Goal: Task Accomplishment & Management: Manage account settings

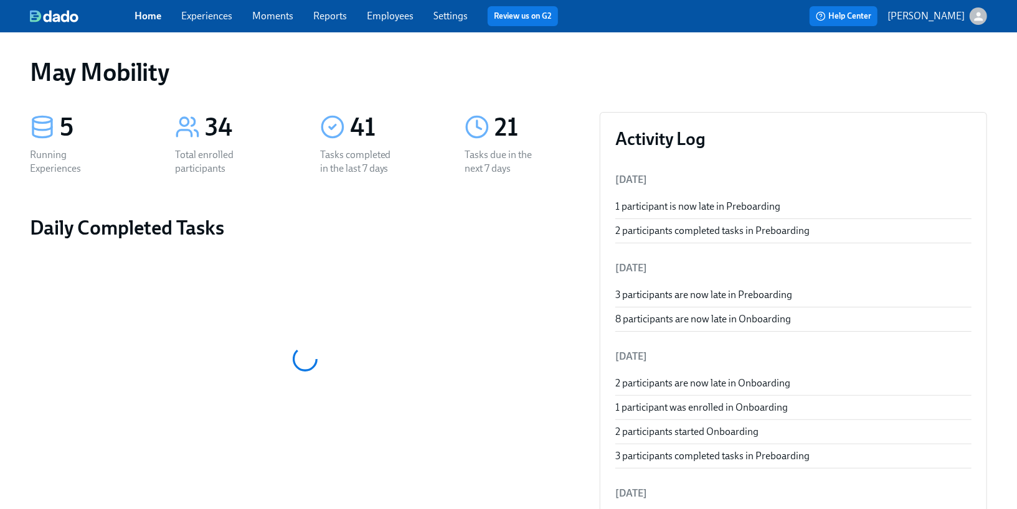
click at [382, 21] on link "Employees" at bounding box center [390, 16] width 47 height 12
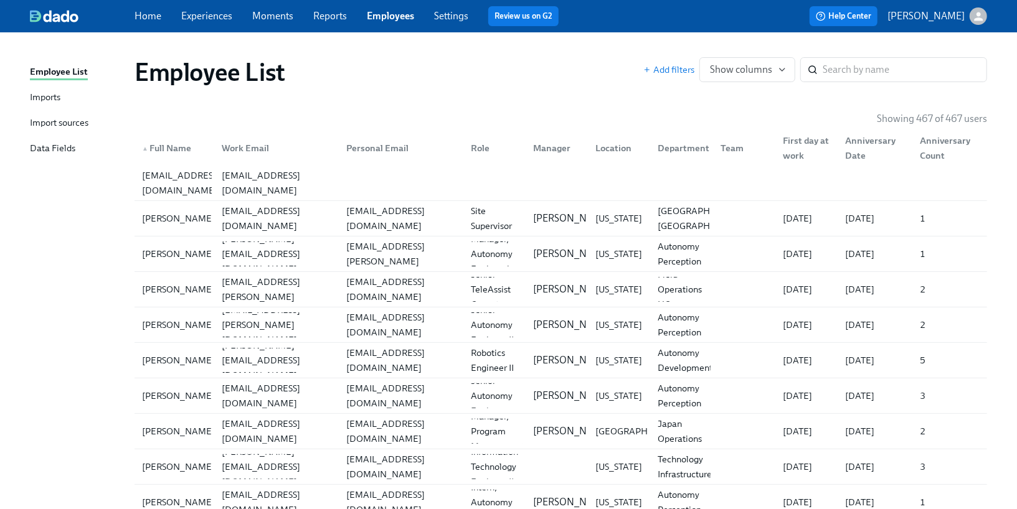
click at [50, 101] on div "Imports" at bounding box center [45, 98] width 31 height 16
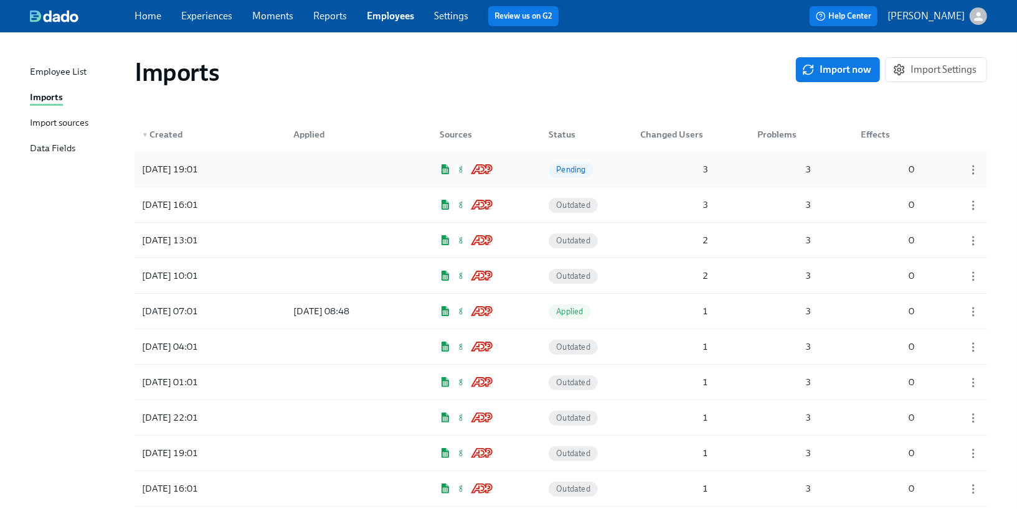
click at [177, 169] on div "[DATE] 19:01" at bounding box center [170, 169] width 66 height 15
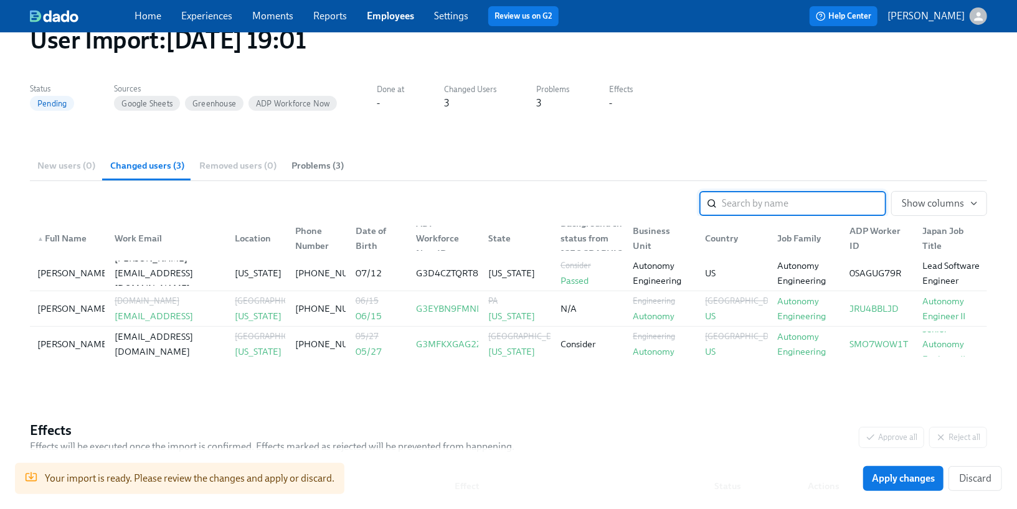
scroll to position [166, 0]
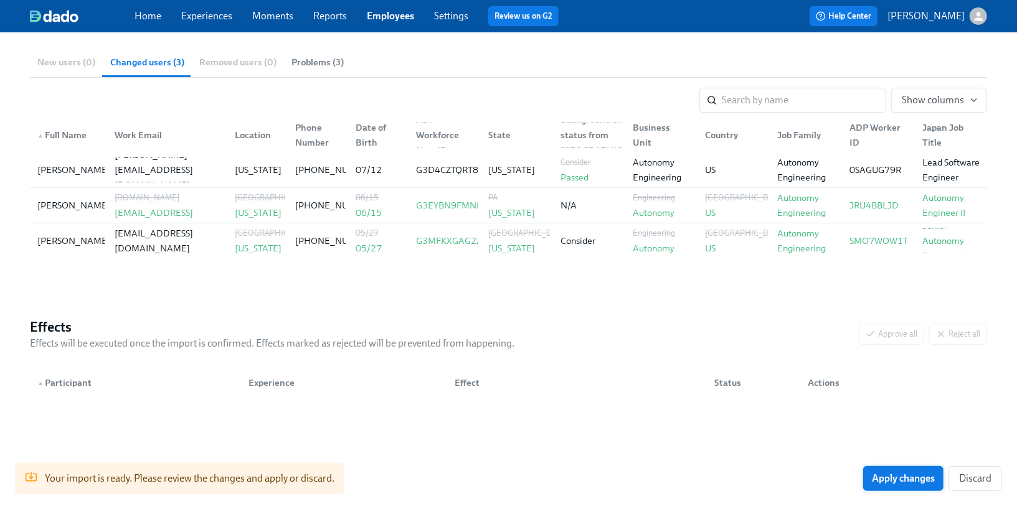
click at [883, 481] on span "Apply changes" at bounding box center [903, 479] width 63 height 12
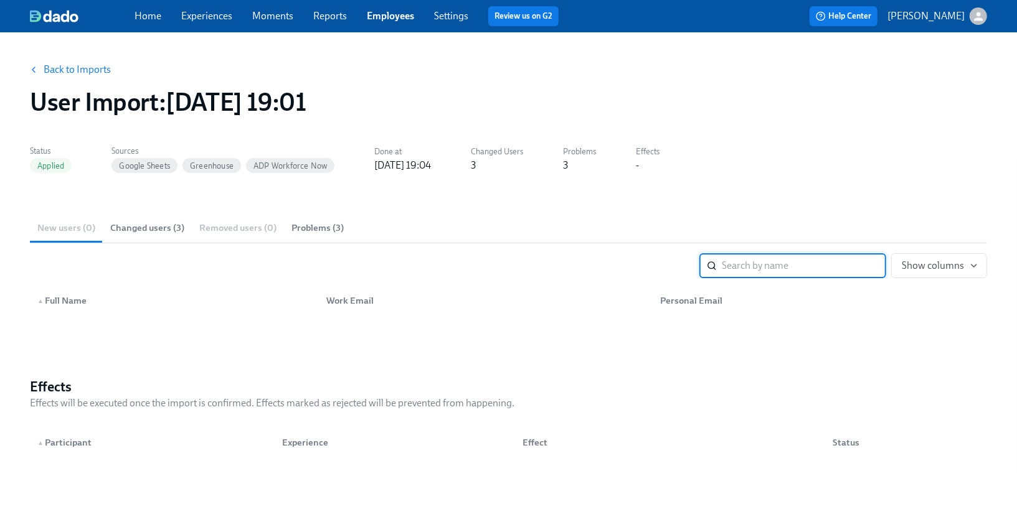
click at [199, 20] on link "Experiences" at bounding box center [206, 16] width 51 height 12
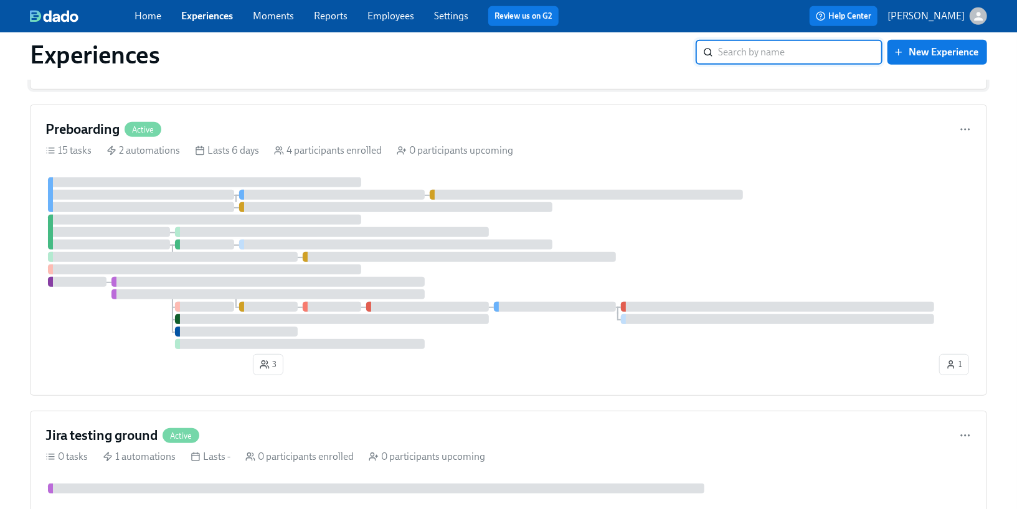
scroll to position [395, 0]
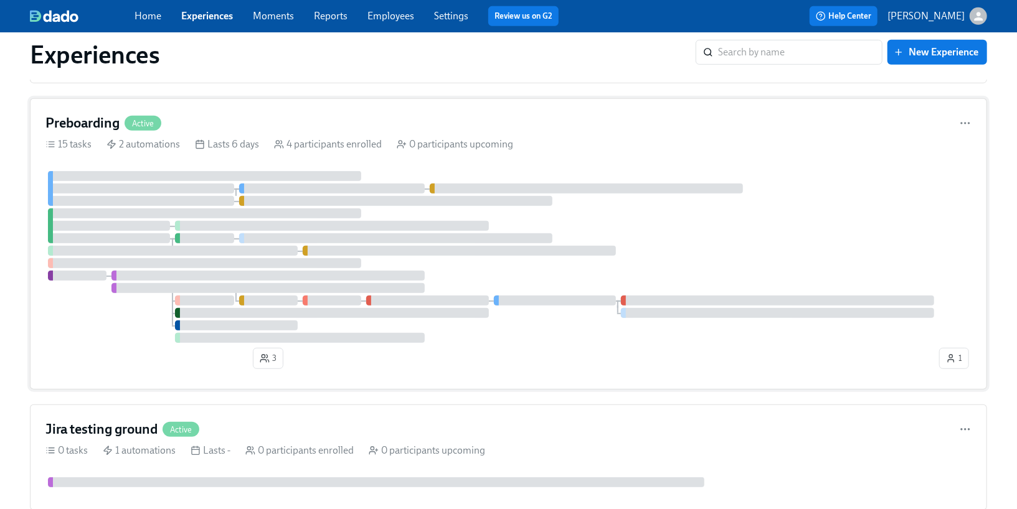
click at [182, 144] on div "15 tasks 2 automations Lasts 6 days 4 participants enrolled 0 participants upco…" at bounding box center [508, 145] width 926 height 14
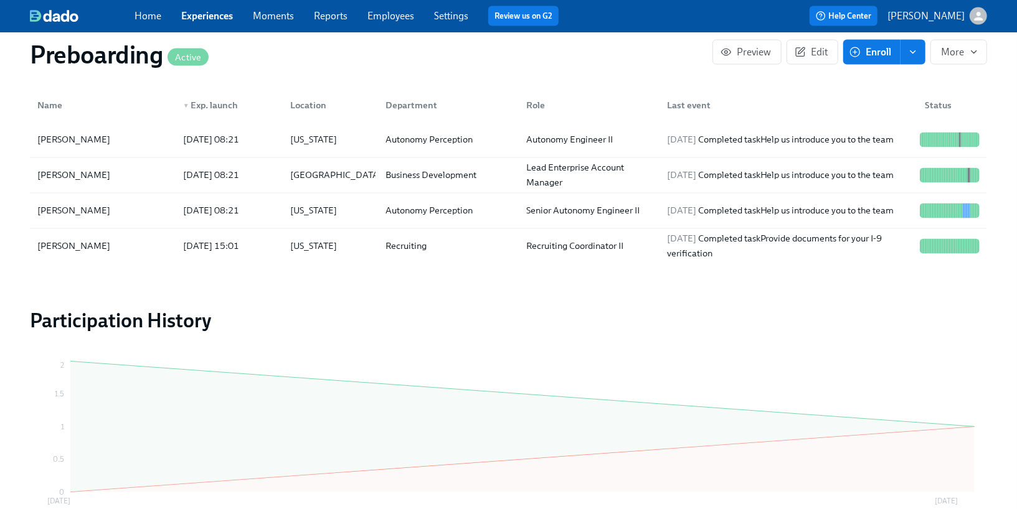
scroll to position [1380, 0]
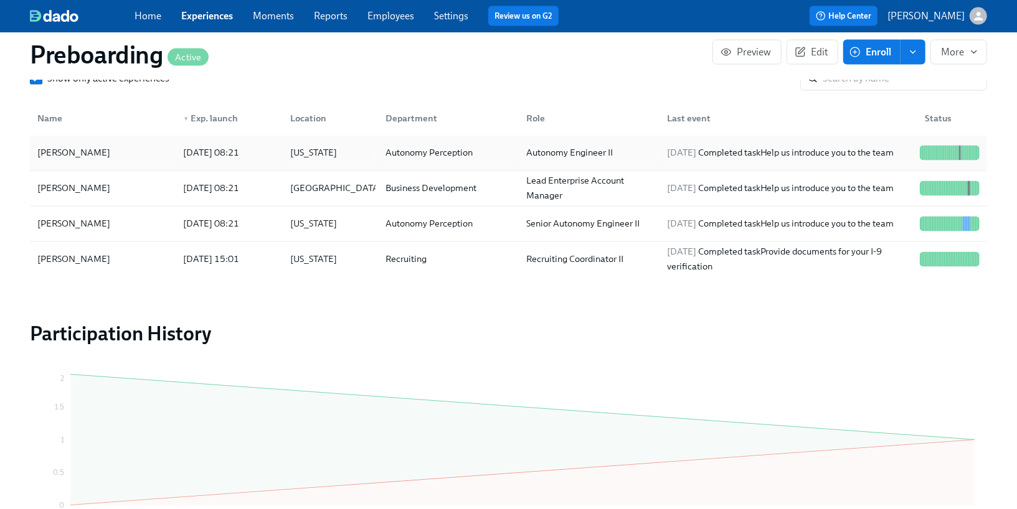
click at [173, 161] on div "[DATE] 08:21" at bounding box center [227, 153] width 108 height 25
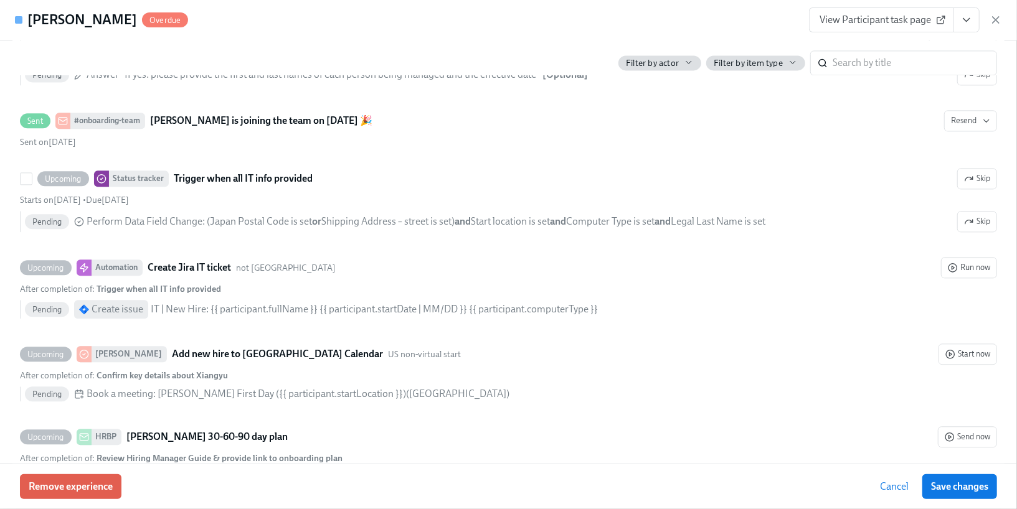
scroll to position [1859, 0]
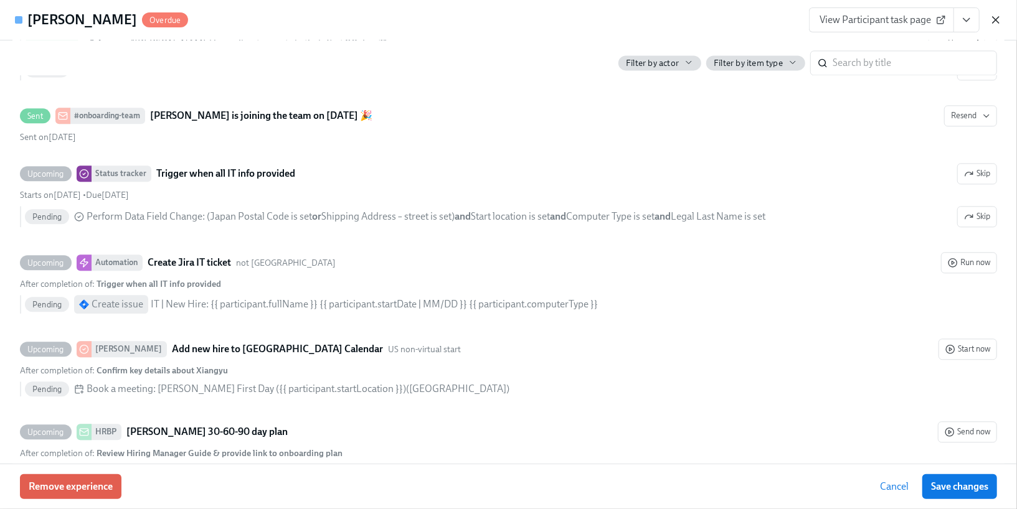
click at [991, 24] on icon "button" at bounding box center [996, 20] width 12 height 12
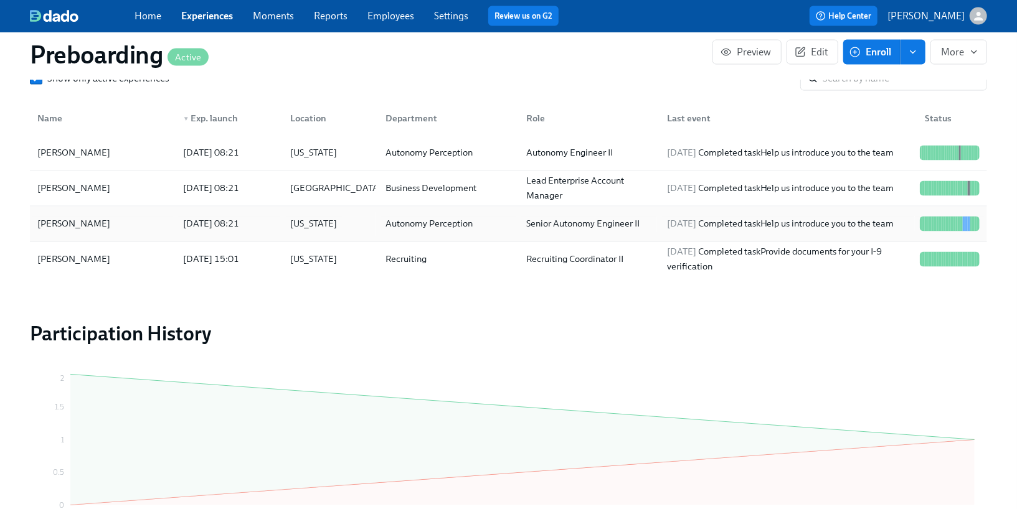
click at [314, 220] on div "[US_STATE]" at bounding box center [314, 224] width 57 height 15
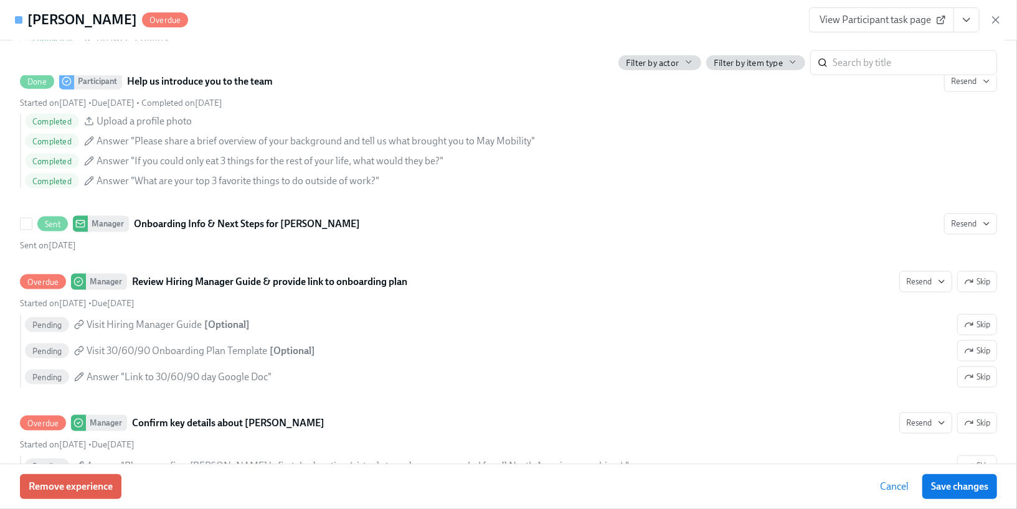
scroll to position [1090, 0]
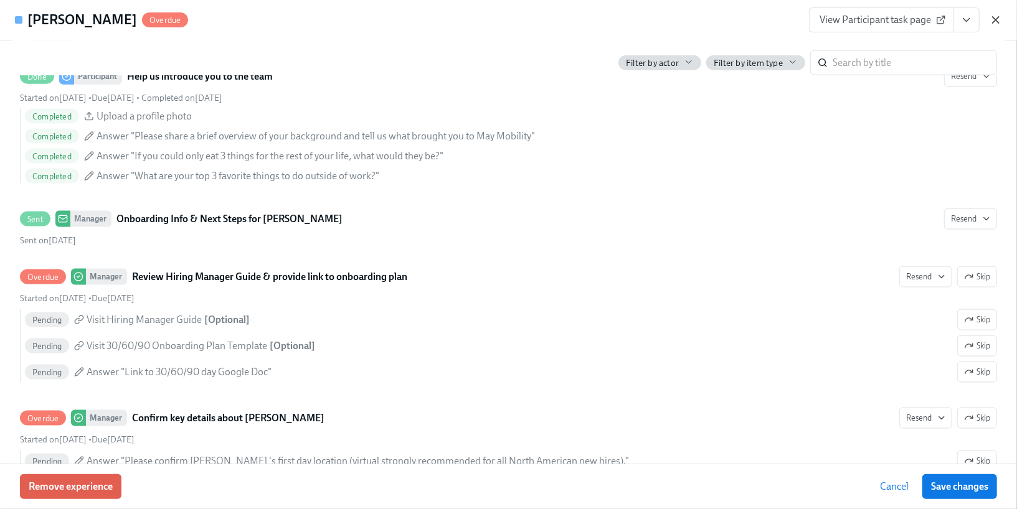
click at [995, 23] on icon "button" at bounding box center [996, 20] width 12 height 12
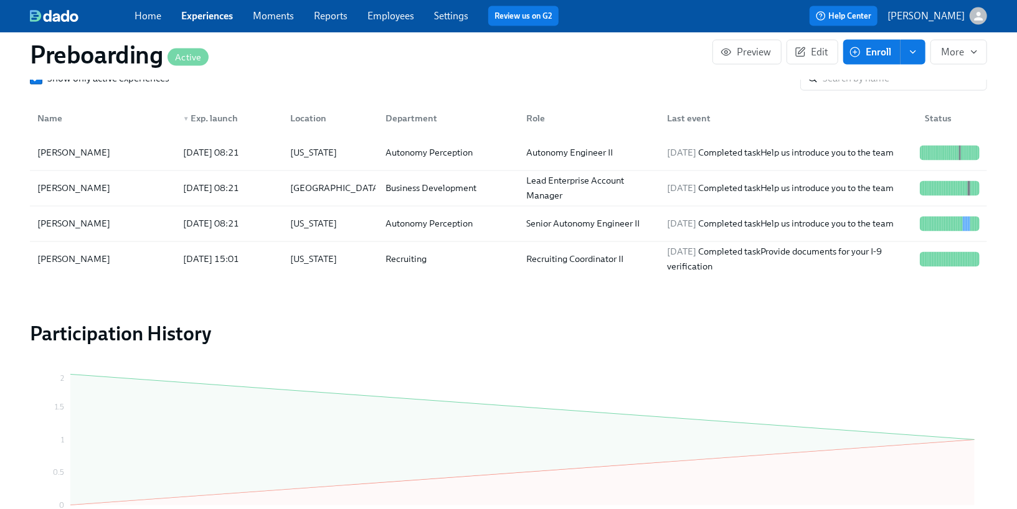
scroll to position [1466, 0]
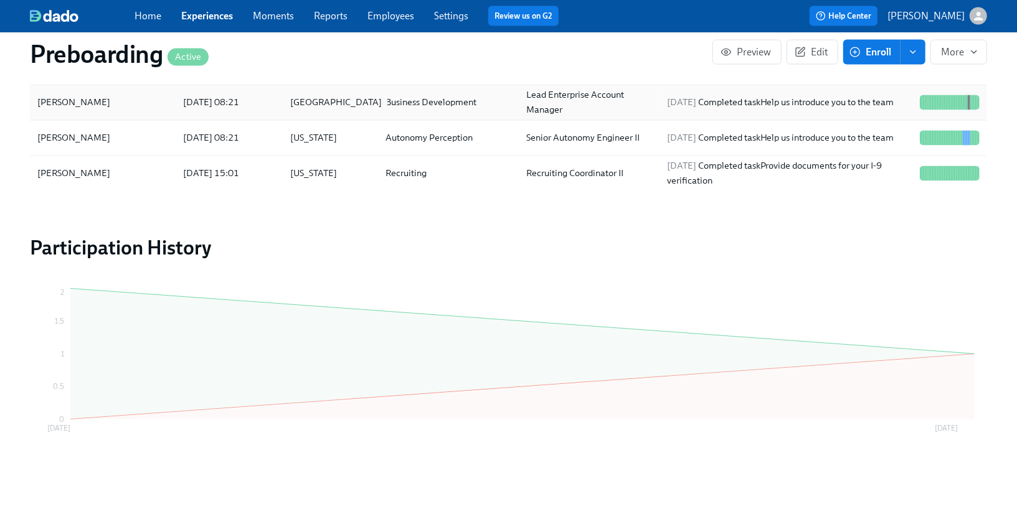
click at [309, 107] on div "[GEOGRAPHIC_DATA]" at bounding box center [337, 102] width 102 height 15
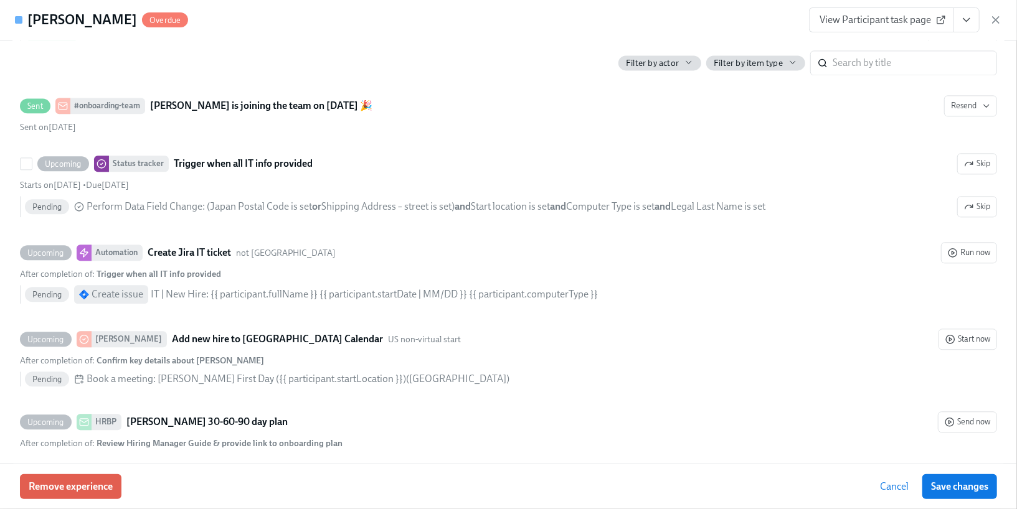
scroll to position [1852, 0]
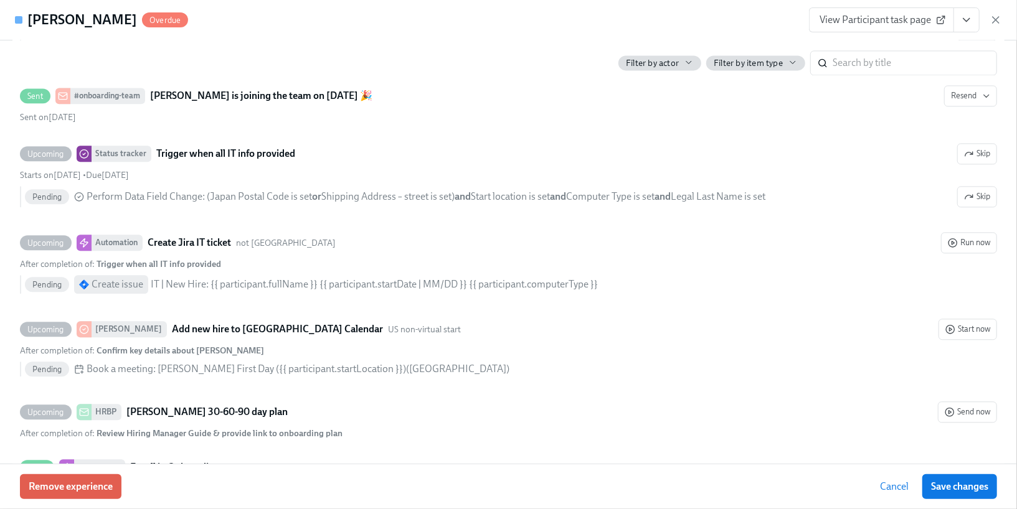
click at [995, 27] on div "View Participant task page" at bounding box center [905, 19] width 193 height 25
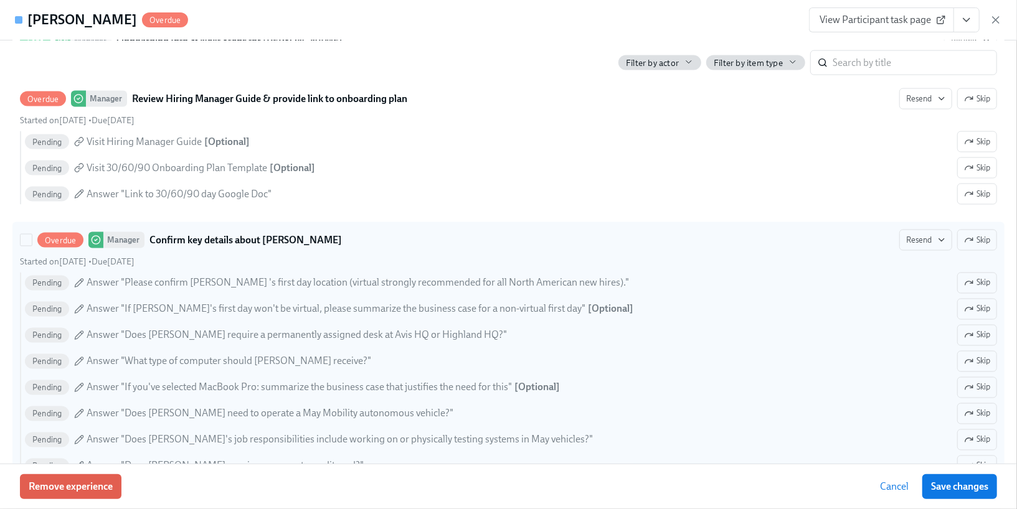
scroll to position [1282, 0]
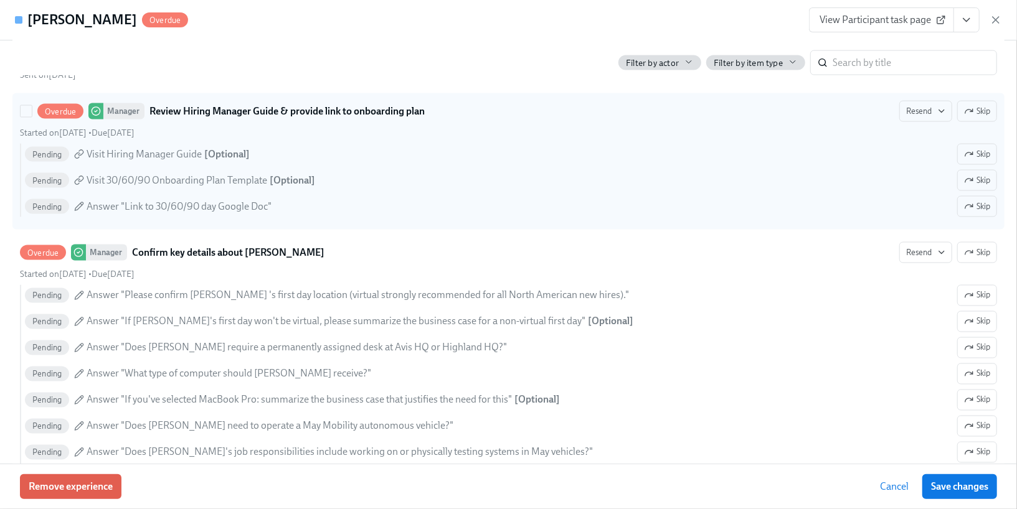
click at [617, 136] on div "Overdue Manager Review Hiring Manager Guide & provide link to onboarding plan R…" at bounding box center [508, 161] width 977 height 121
click at [32, 117] on input "Overdue Manager Review Hiring Manager Guide & provide link to onboarding plan R…" at bounding box center [26, 111] width 11 height 11
checkbox input "true"
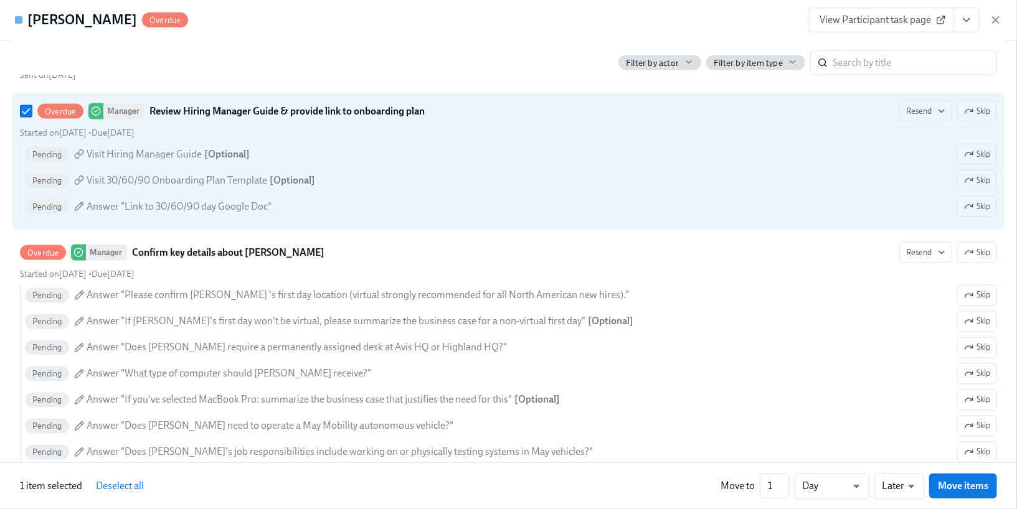
click at [973, 24] on icon "View task page" at bounding box center [966, 20] width 12 height 12
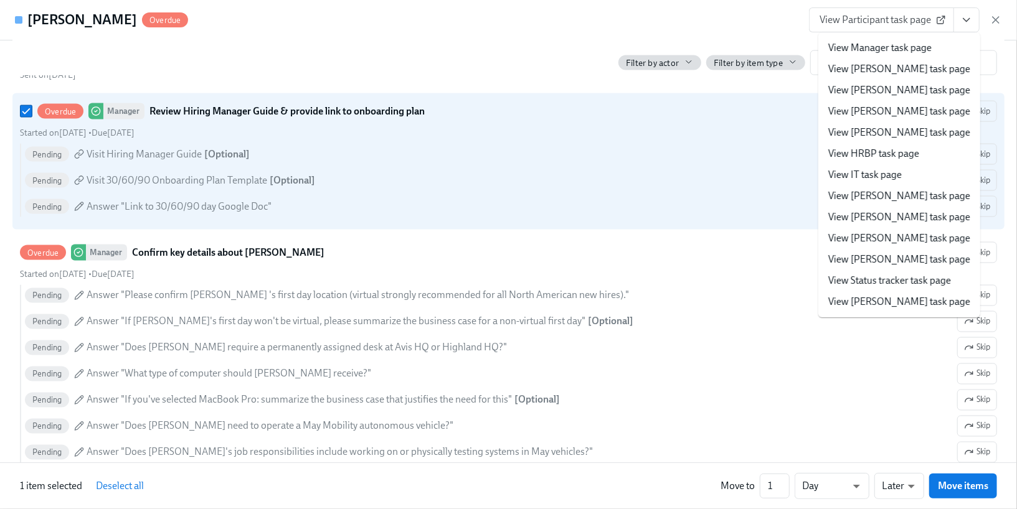
click at [915, 51] on link "View Manager task page" at bounding box center [879, 48] width 103 height 14
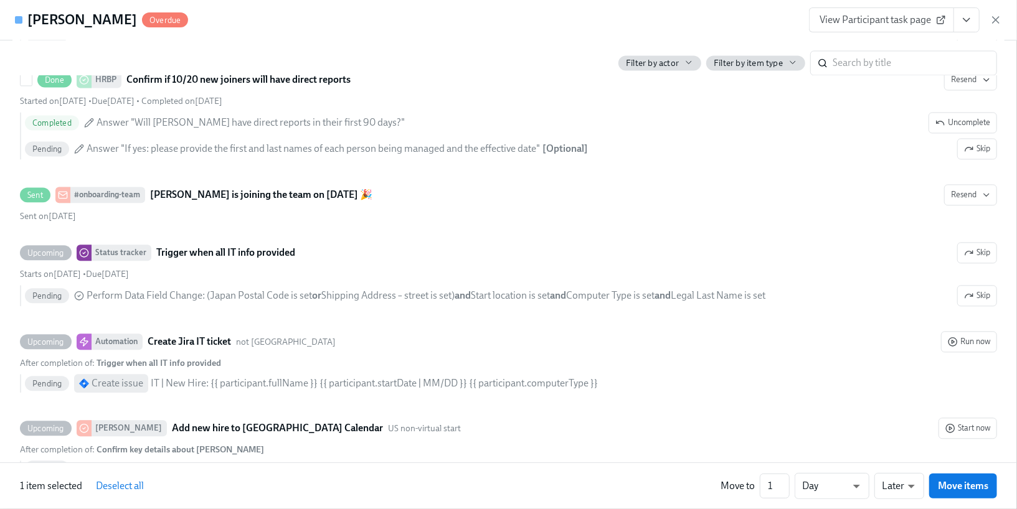
scroll to position [1753, 0]
click at [998, 19] on icon "button" at bounding box center [996, 20] width 12 height 12
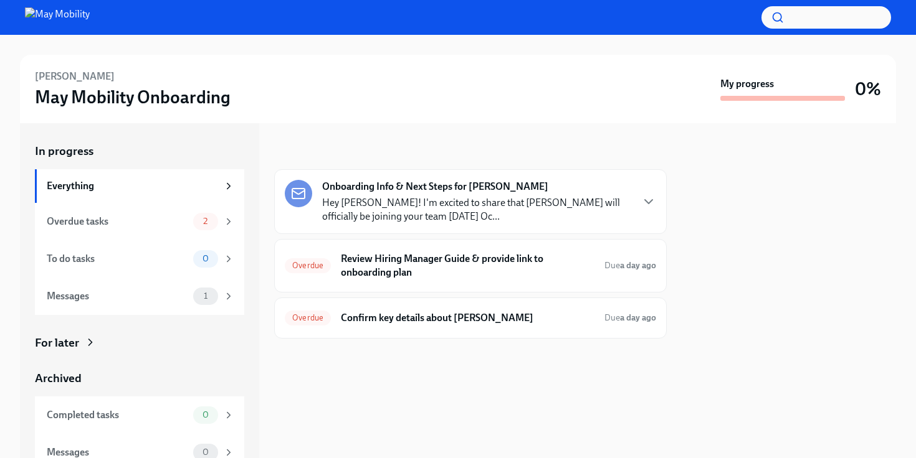
click at [538, 204] on p "Hey [PERSON_NAME]! I'm excited to share that [PERSON_NAME] will officially be j…" at bounding box center [476, 209] width 309 height 27
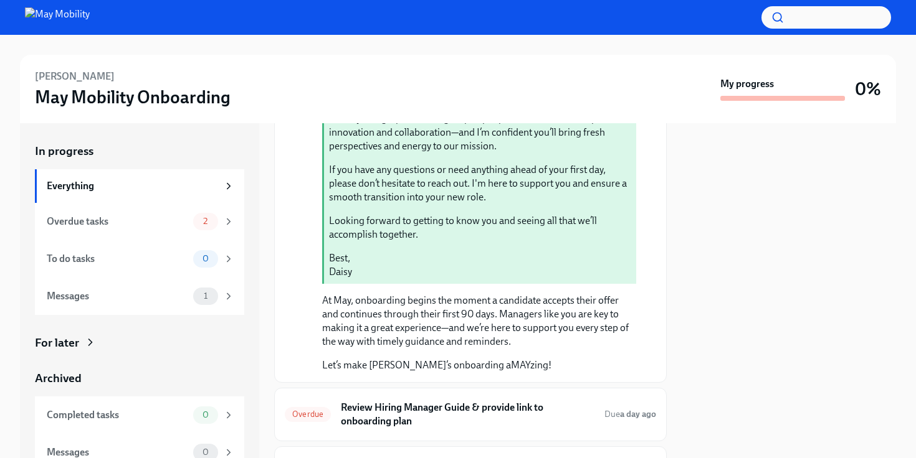
scroll to position [372, 0]
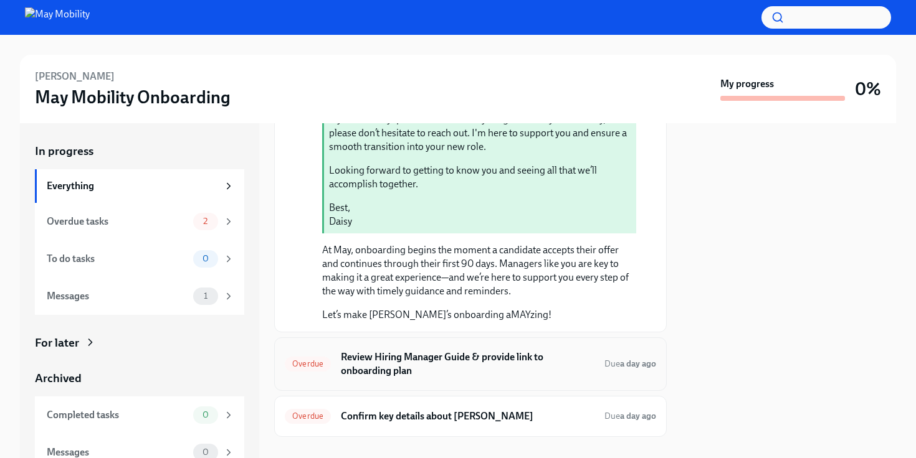
click at [496, 351] on h6 "Review Hiring Manager Guide & provide link to onboarding plan" at bounding box center [467, 364] width 253 height 27
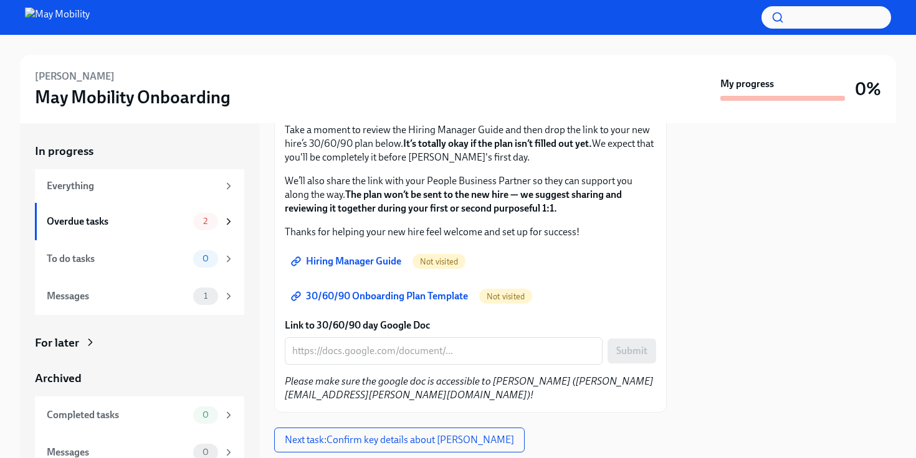
scroll to position [212, 0]
